Goal: Download file/media

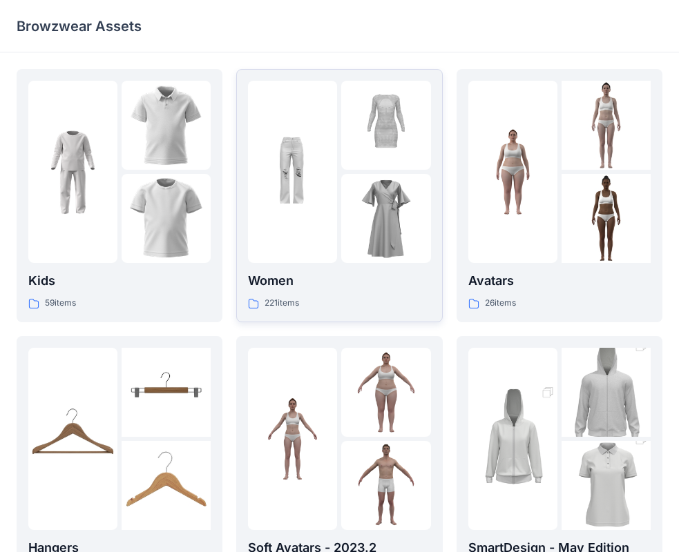
click at [383, 229] on img at bounding box center [385, 218] width 89 height 89
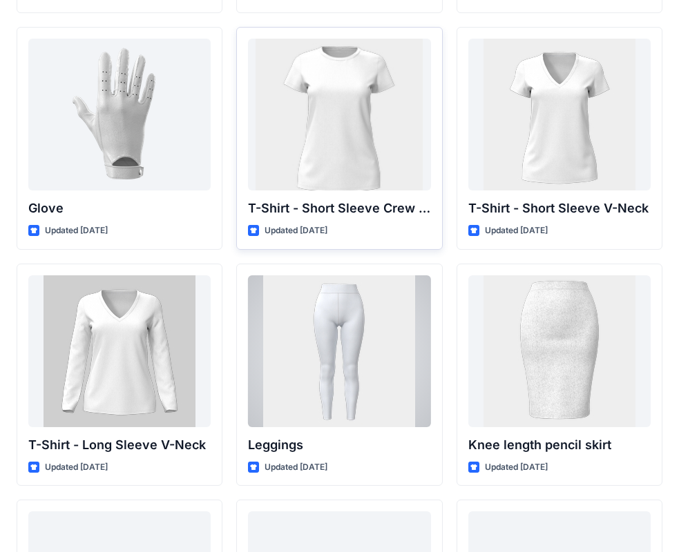
scroll to position [10713, 0]
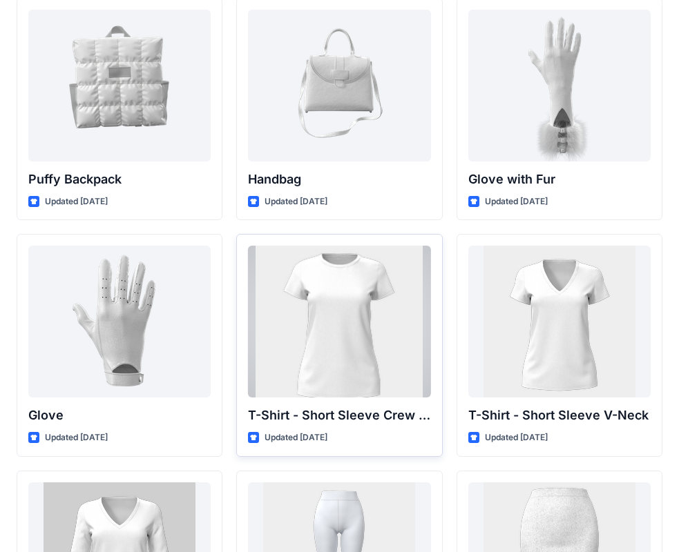
click at [327, 303] on div at bounding box center [339, 322] width 182 height 152
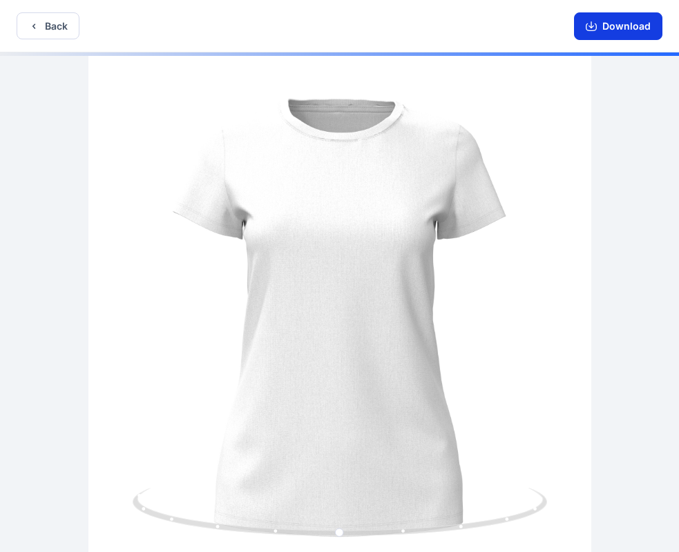
click at [616, 21] on button "Download" at bounding box center [618, 26] width 88 height 28
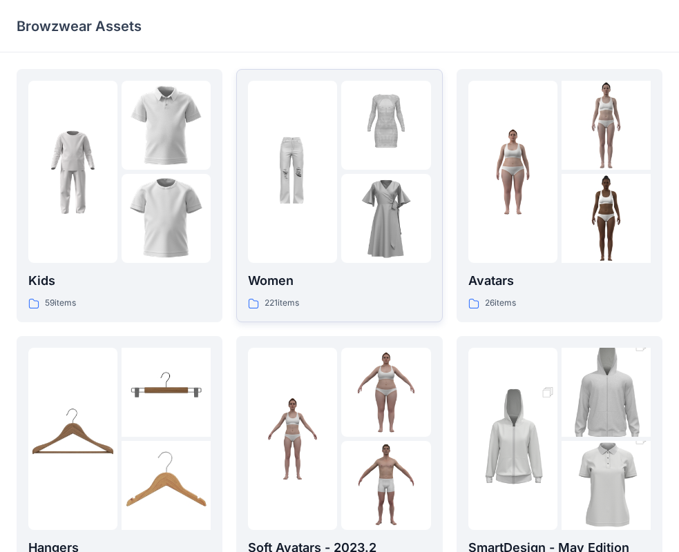
click at [368, 211] on div at bounding box center [385, 218] width 89 height 89
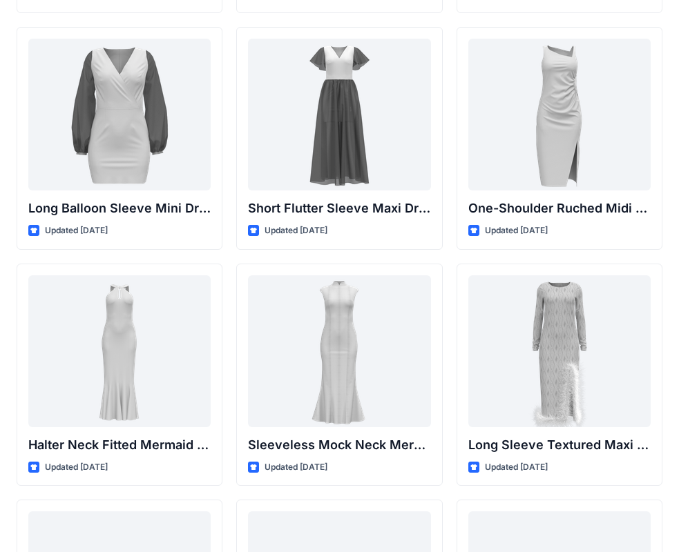
scroll to position [791, 0]
